Goal: Task Accomplishment & Management: Manage account settings

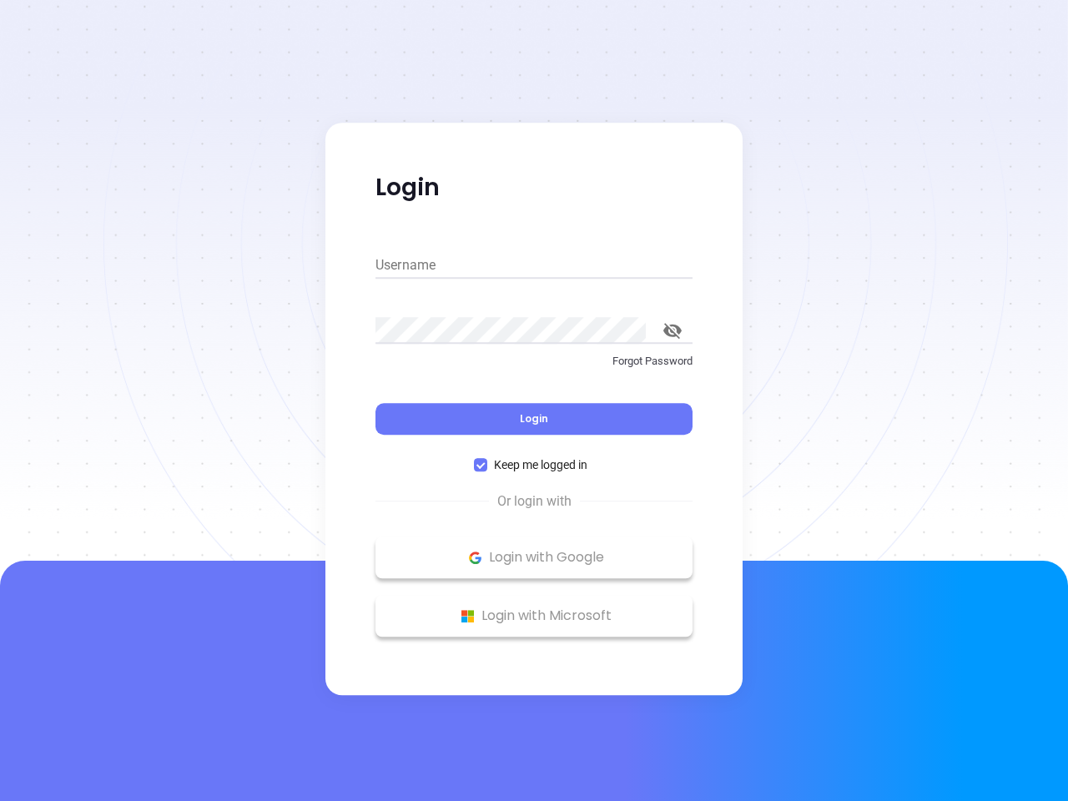
click at [534, 401] on div "Login" at bounding box center [534, 409] width 317 height 52
click at [534, 265] on input "Username" at bounding box center [534, 265] width 317 height 27
click at [673, 330] on icon "toggle password visibility" at bounding box center [672, 331] width 18 height 16
click at [534, 419] on span "Login" at bounding box center [534, 418] width 28 height 14
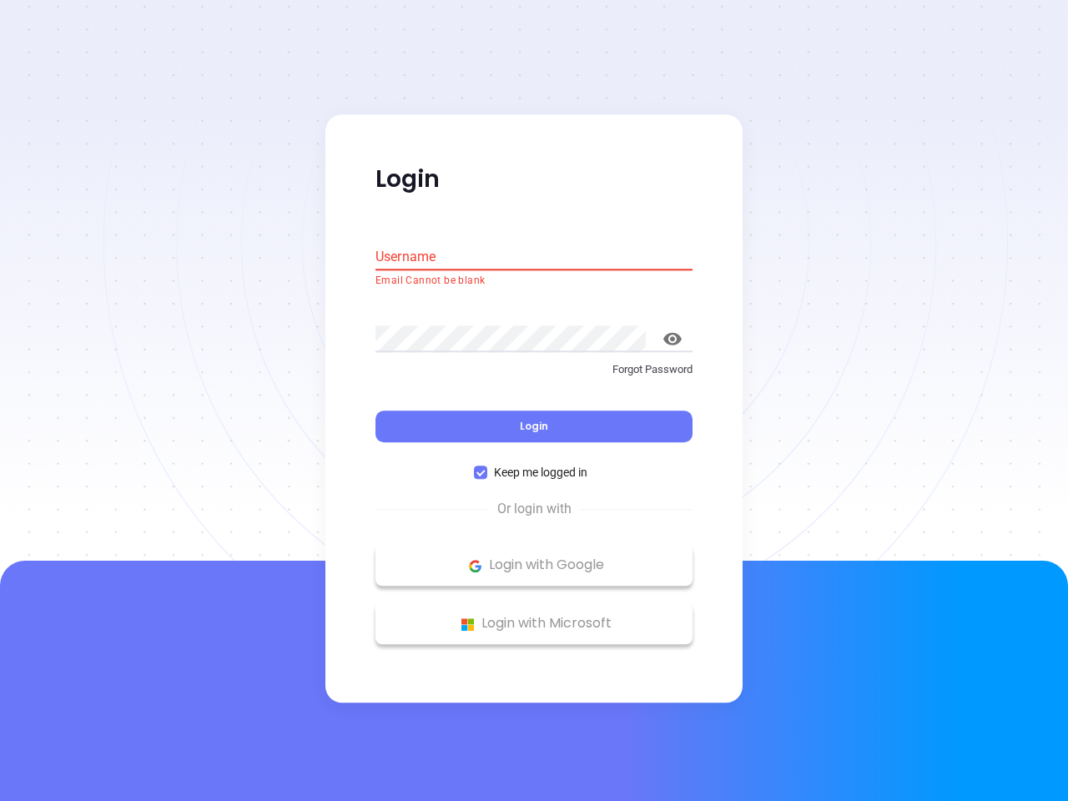
click at [534, 465] on span "Keep me logged in" at bounding box center [540, 473] width 107 height 18
click at [487, 466] on input "Keep me logged in" at bounding box center [480, 472] width 13 height 13
checkbox input "false"
click at [534, 557] on p "Login with Google" at bounding box center [534, 565] width 300 height 25
click at [534, 616] on p "Login with Microsoft" at bounding box center [534, 624] width 300 height 25
